Goal: Find specific page/section: Find specific page/section

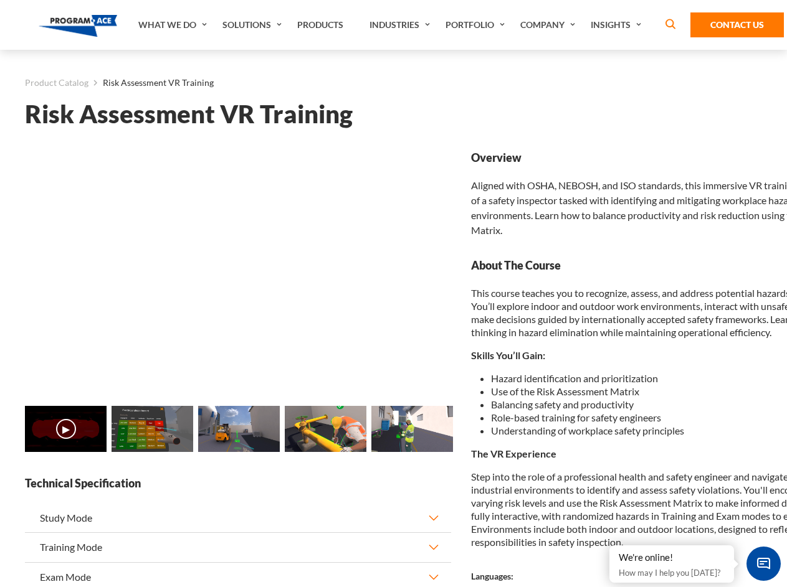
click at [254, 25] on link "Solutions" at bounding box center [253, 25] width 75 height 50
click at [0, 0] on div "AI & Computer Vision Solutions Computer Vision Quality Control AI tools for fas…" at bounding box center [0, 0] width 0 height 0
click at [0, 0] on div "AI & Computer Vision Solutions Virtual Training Solutions Virtual Tour Solution…" at bounding box center [0, 0] width 0 height 0
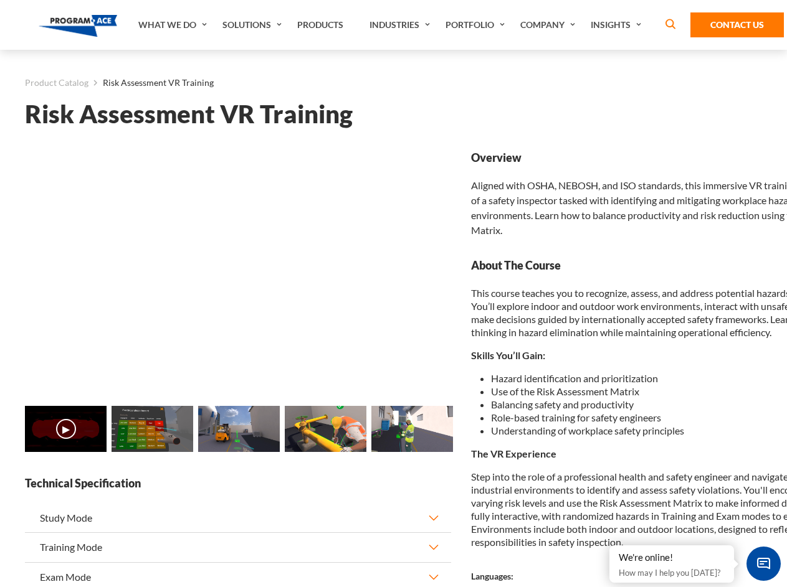
click at [0, 0] on div "AI & Computer Vision Solutions Virtual Training Solutions Virtual Tour Solution…" at bounding box center [0, 0] width 0 height 0
click at [0, 0] on div "AI & Computer Vision Solutions Computer Vision Quality Control AI tools for fas…" at bounding box center [0, 0] width 0 height 0
